Goal: Task Accomplishment & Management: Manage account settings

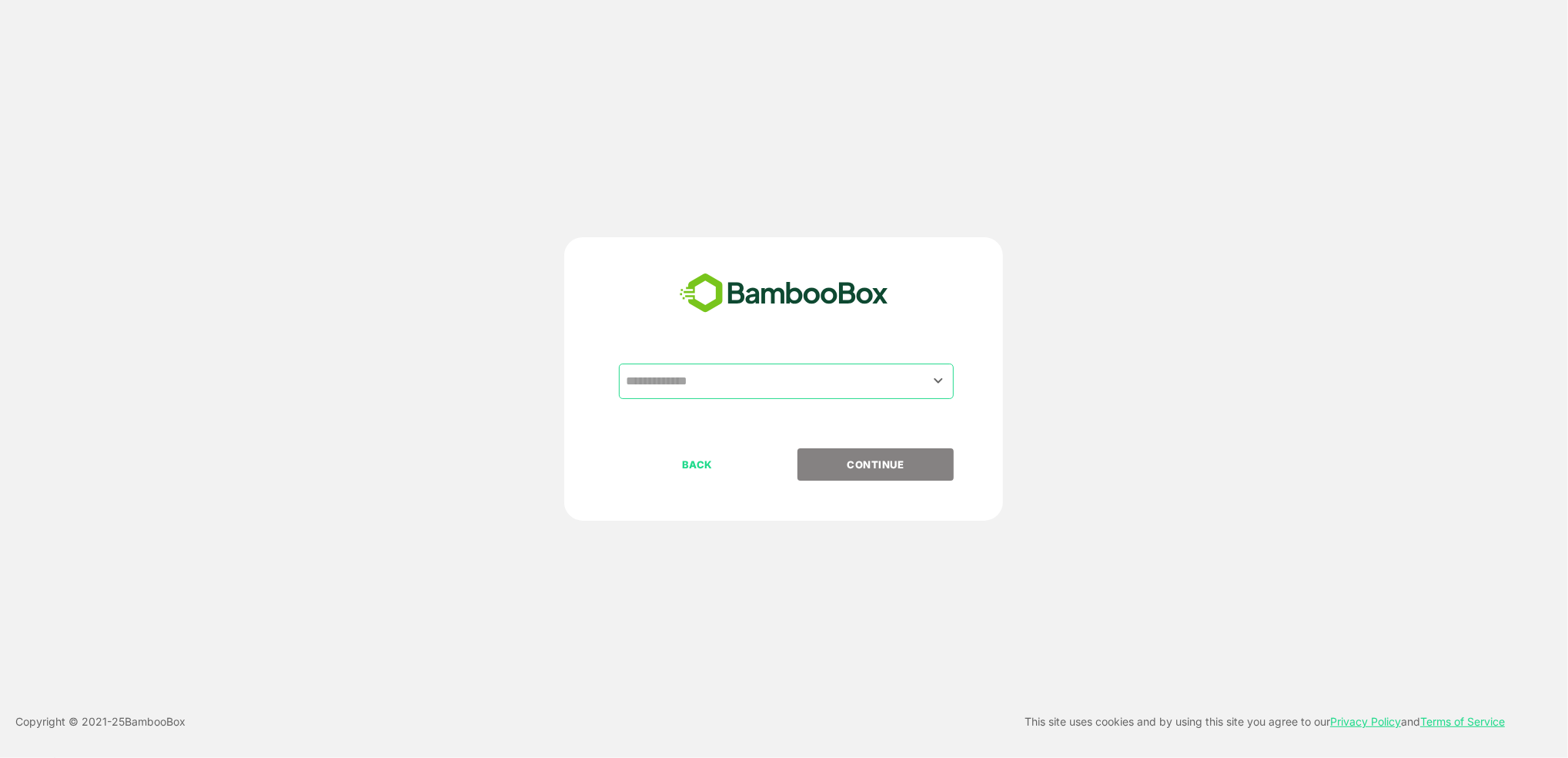
click at [725, 390] on input "text" at bounding box center [786, 381] width 329 height 29
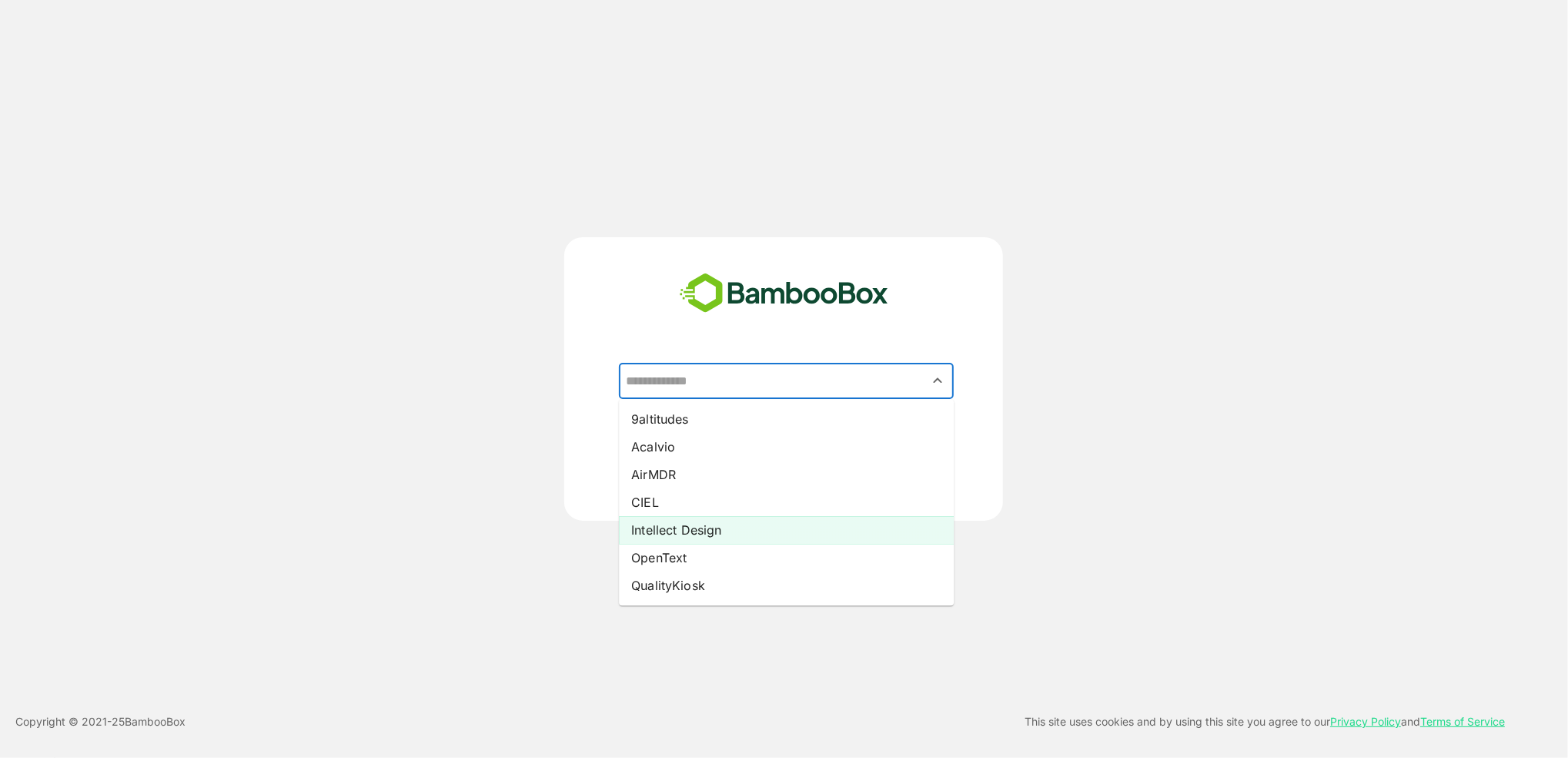
click at [723, 531] on li "Intellect Design" at bounding box center [786, 530] width 335 height 28
type input "**********"
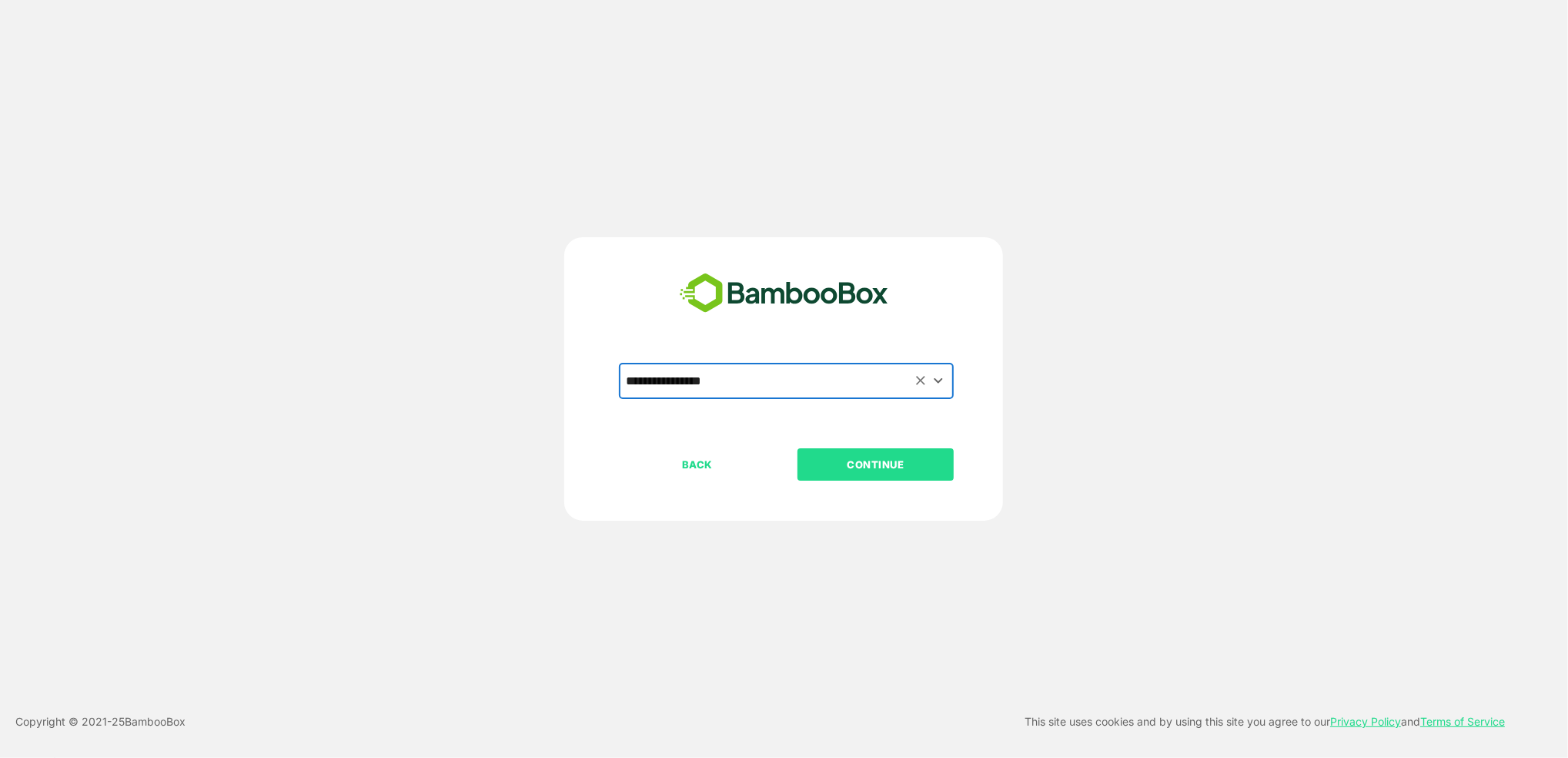
click at [867, 458] on p "CONTINUE" at bounding box center [876, 464] width 154 height 17
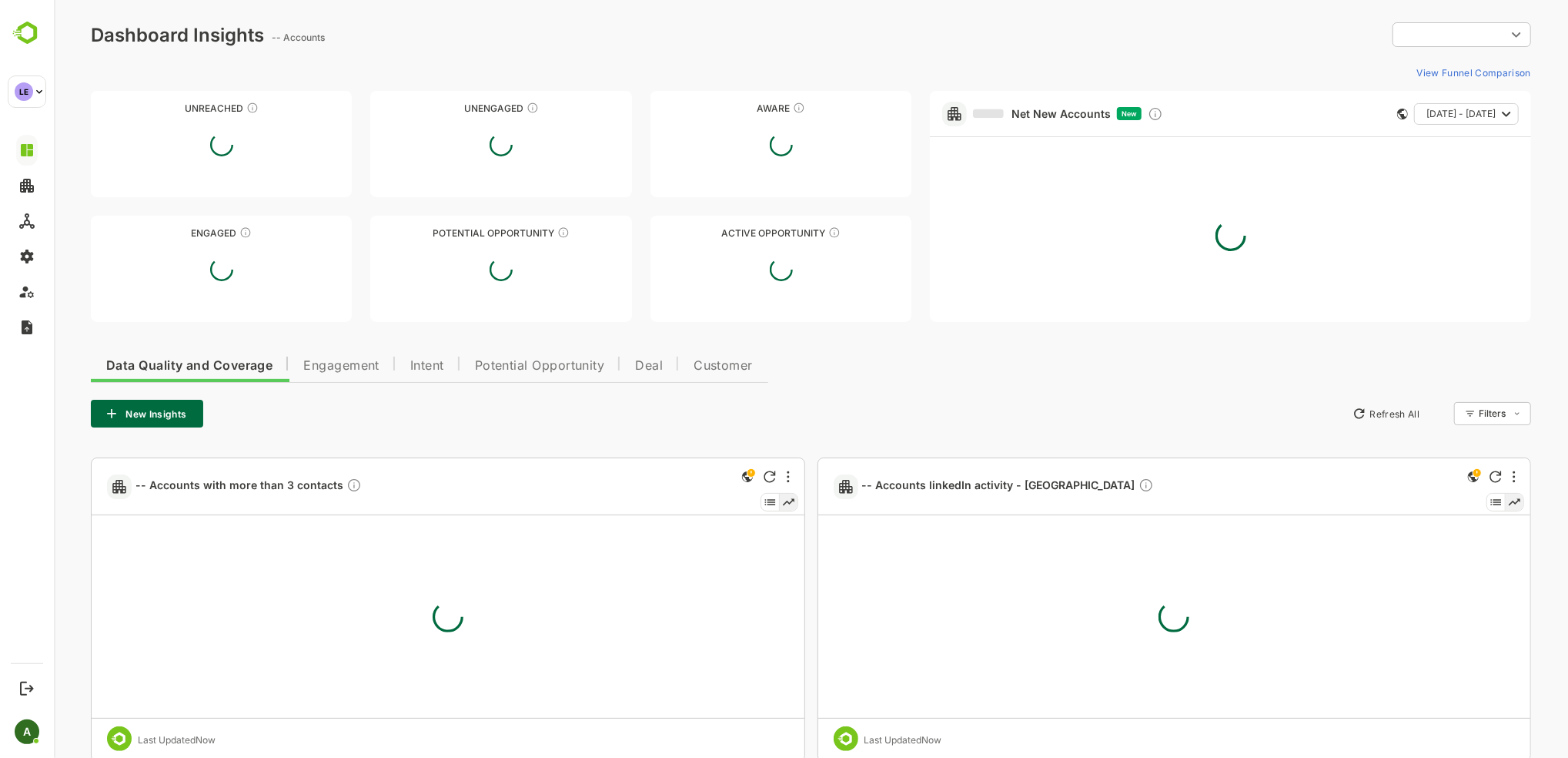
type input "**********"
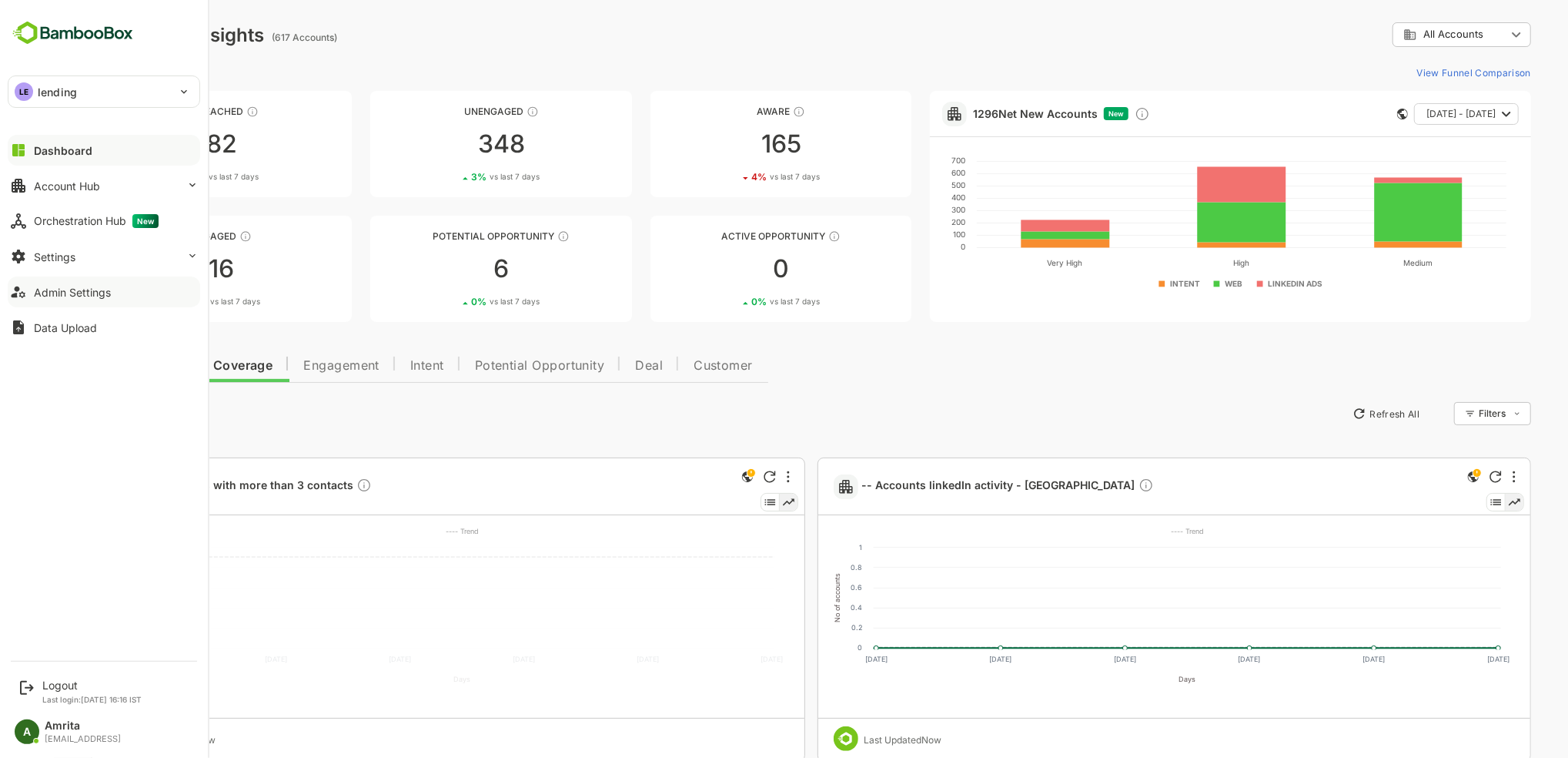
click at [41, 298] on button "Admin Settings" at bounding box center [104, 292] width 193 height 31
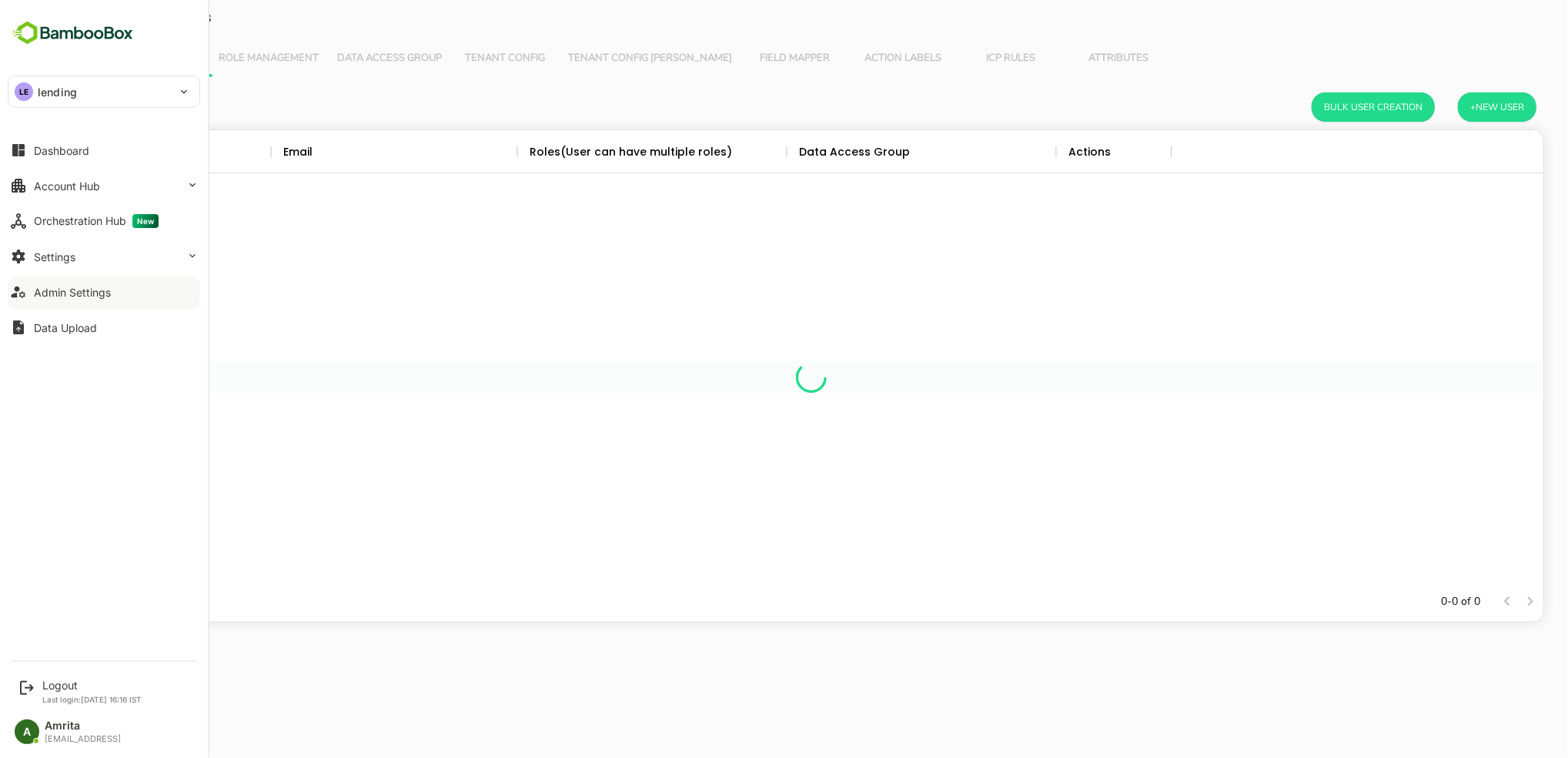
scroll to position [436, 1450]
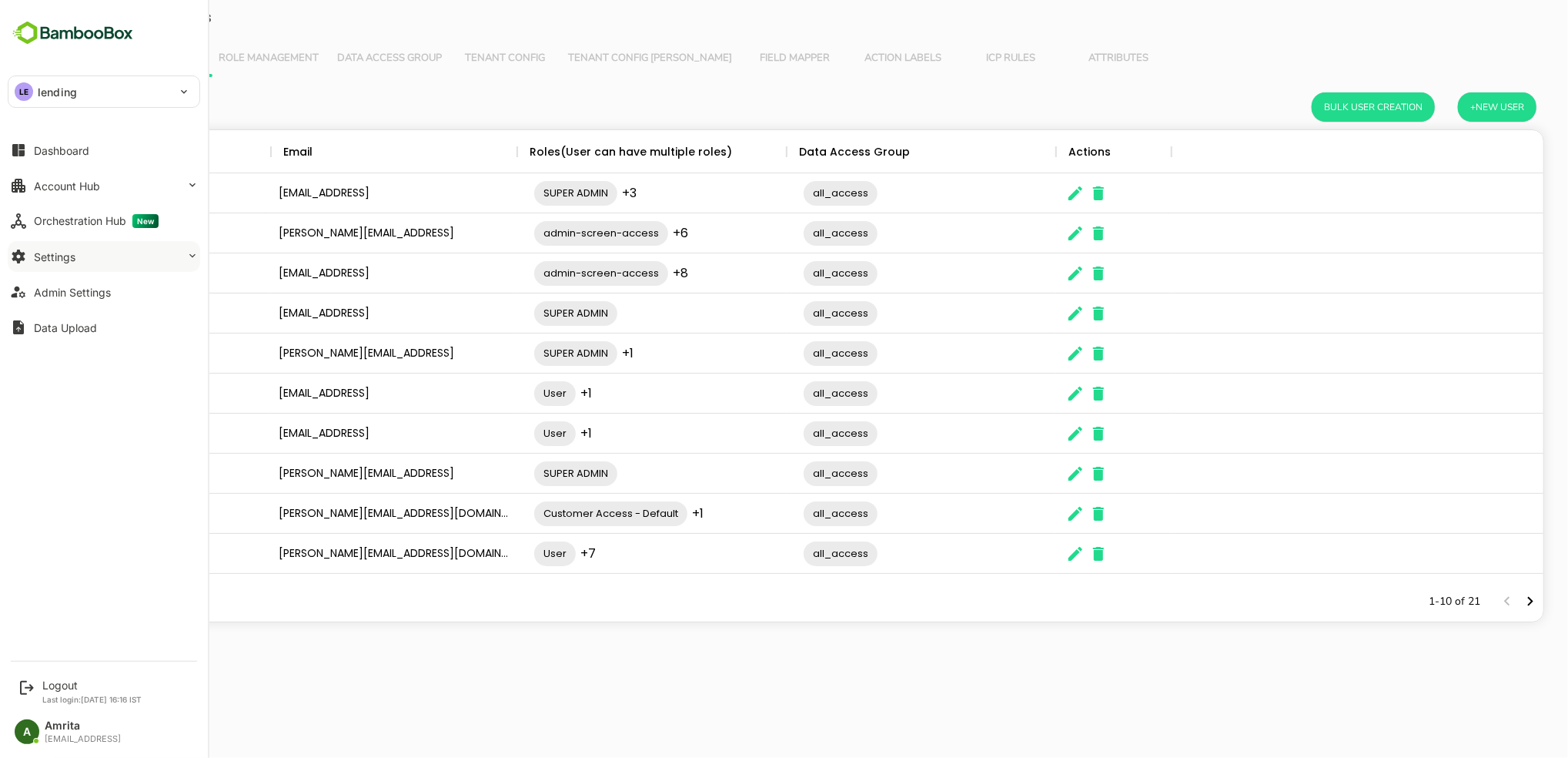
click at [35, 255] on div "Settings" at bounding box center [54, 256] width 41 height 13
click at [87, 377] on div "Profile Configuration" at bounding box center [80, 379] width 93 height 13
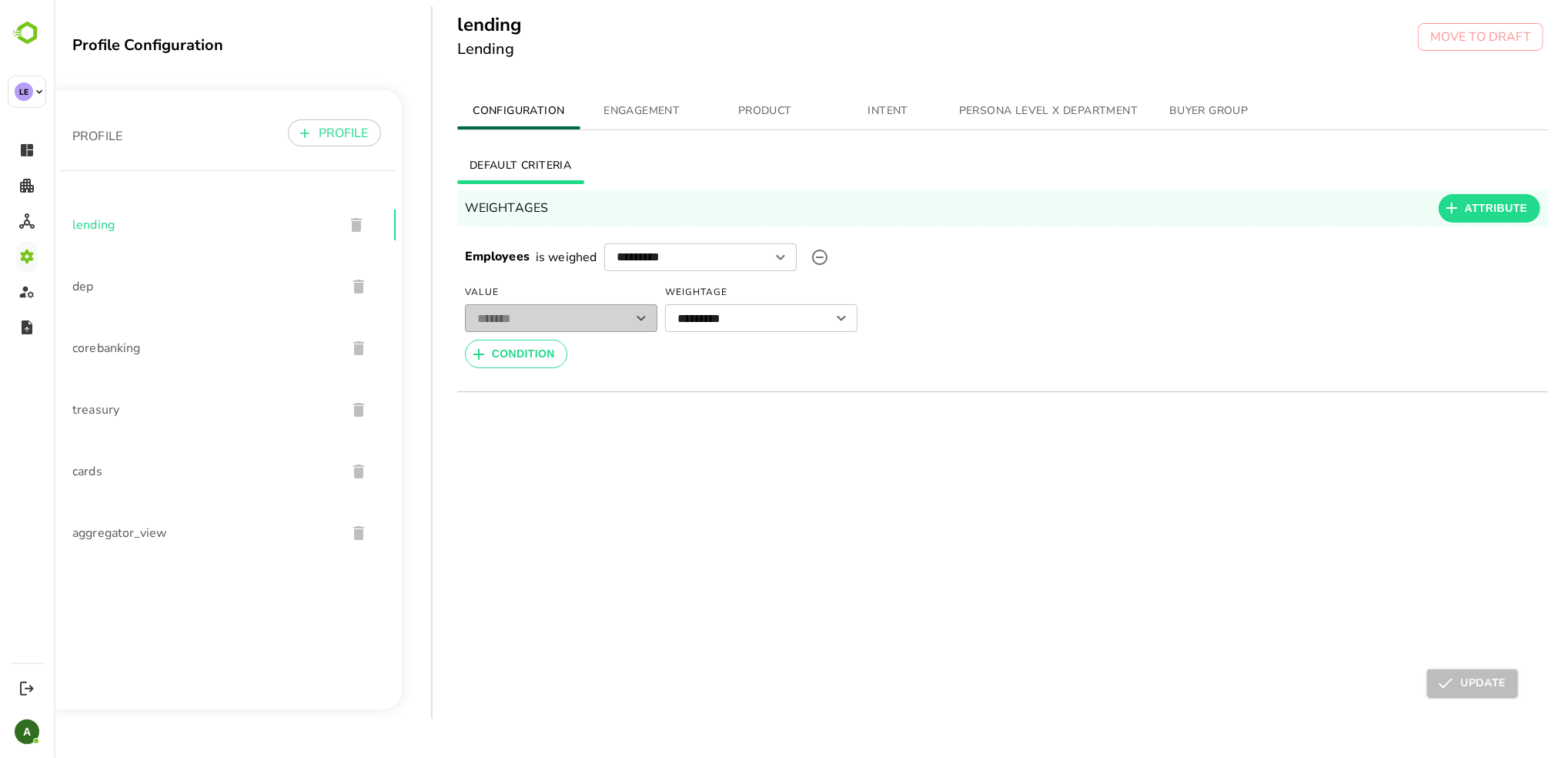
click at [645, 107] on span "ENGAGEMENT" at bounding box center [641, 111] width 105 height 19
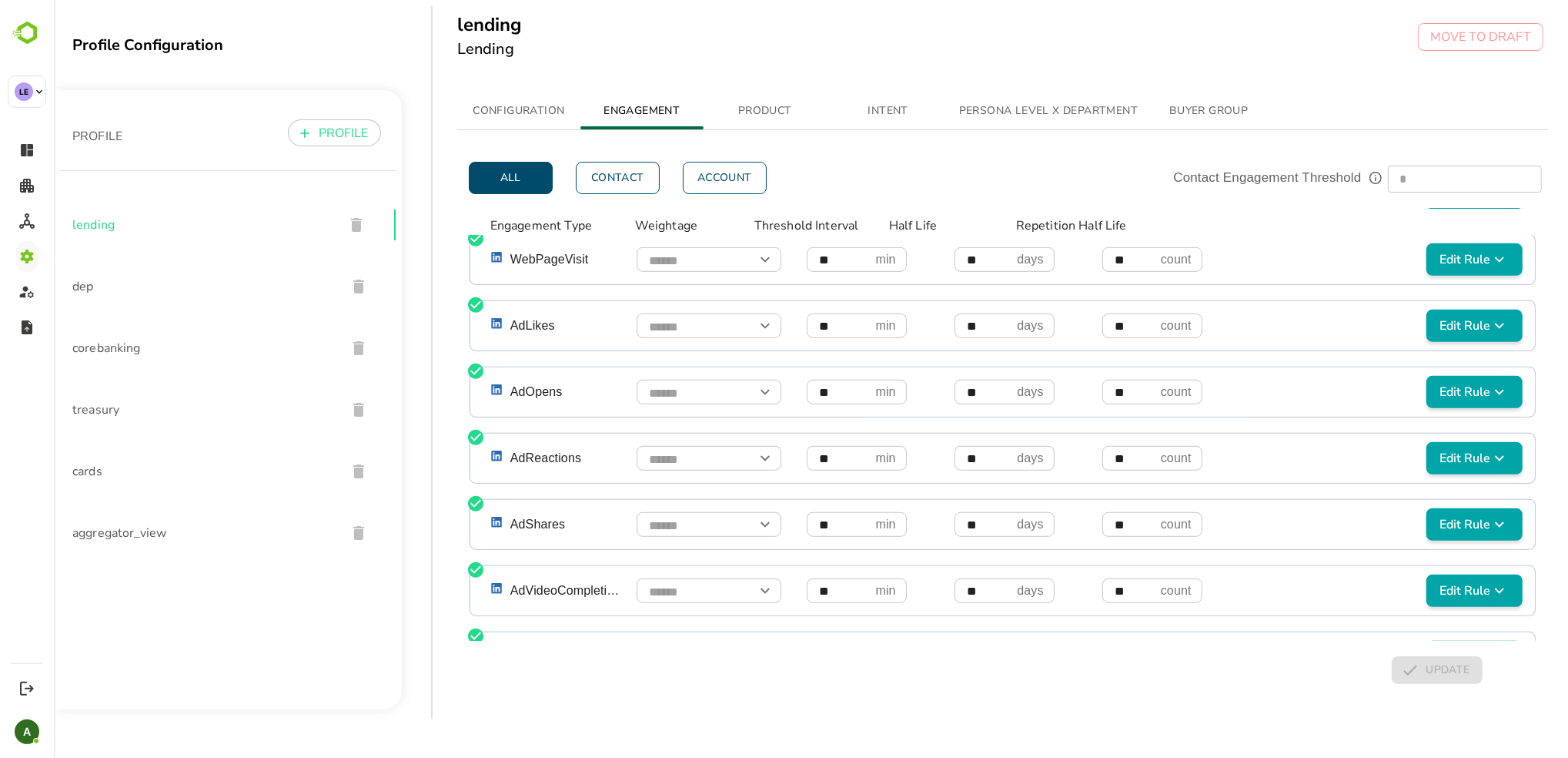
scroll to position [936, 0]
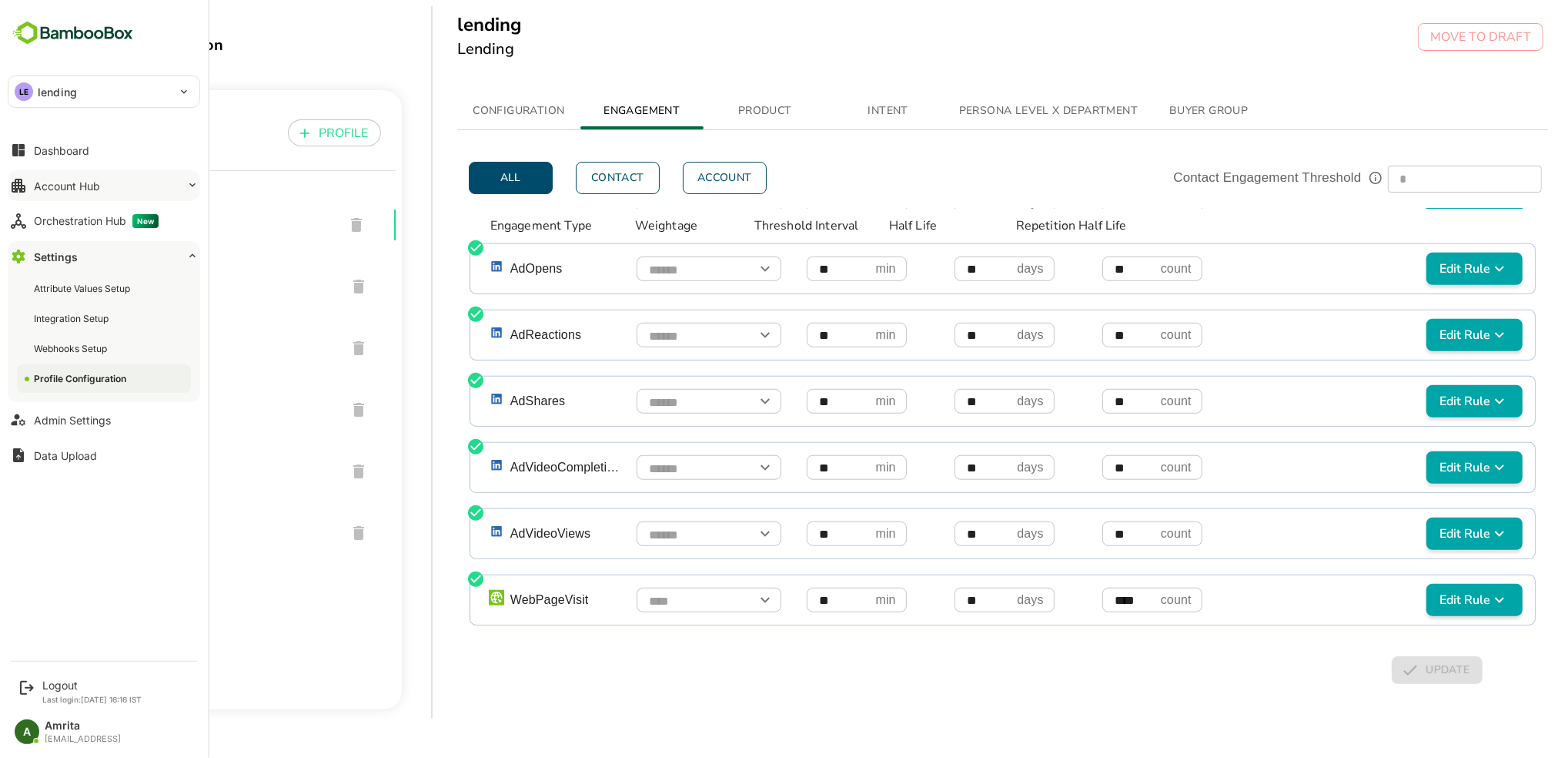
click at [77, 182] on div "Account Hub" at bounding box center [67, 186] width 66 height 13
click at [50, 686] on div "Logout" at bounding box center [92, 684] width 99 height 13
